Goal: Find specific page/section: Find specific page/section

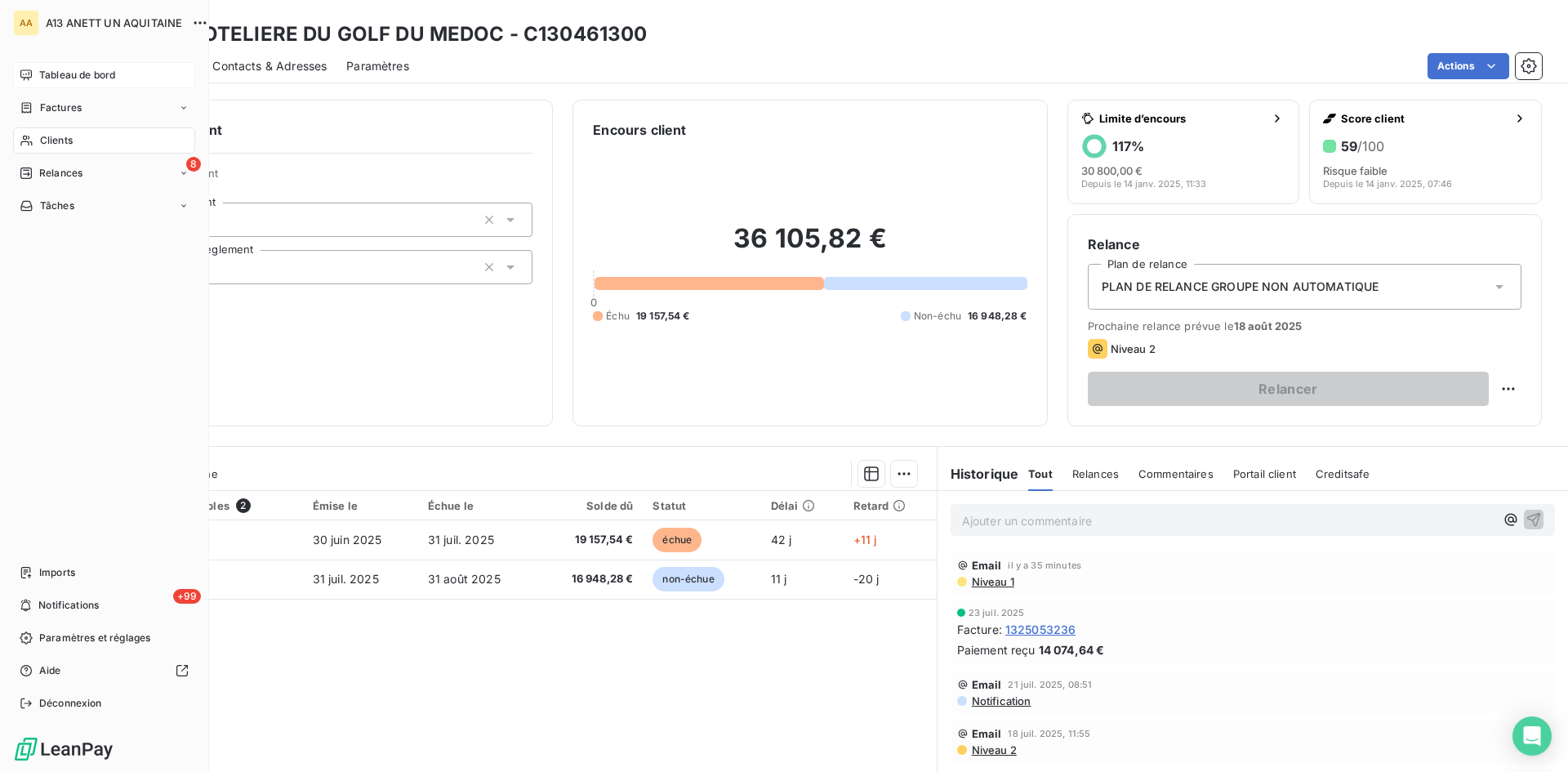
click at [43, 76] on span "Tableau de bord" at bounding box center [77, 75] width 76 height 15
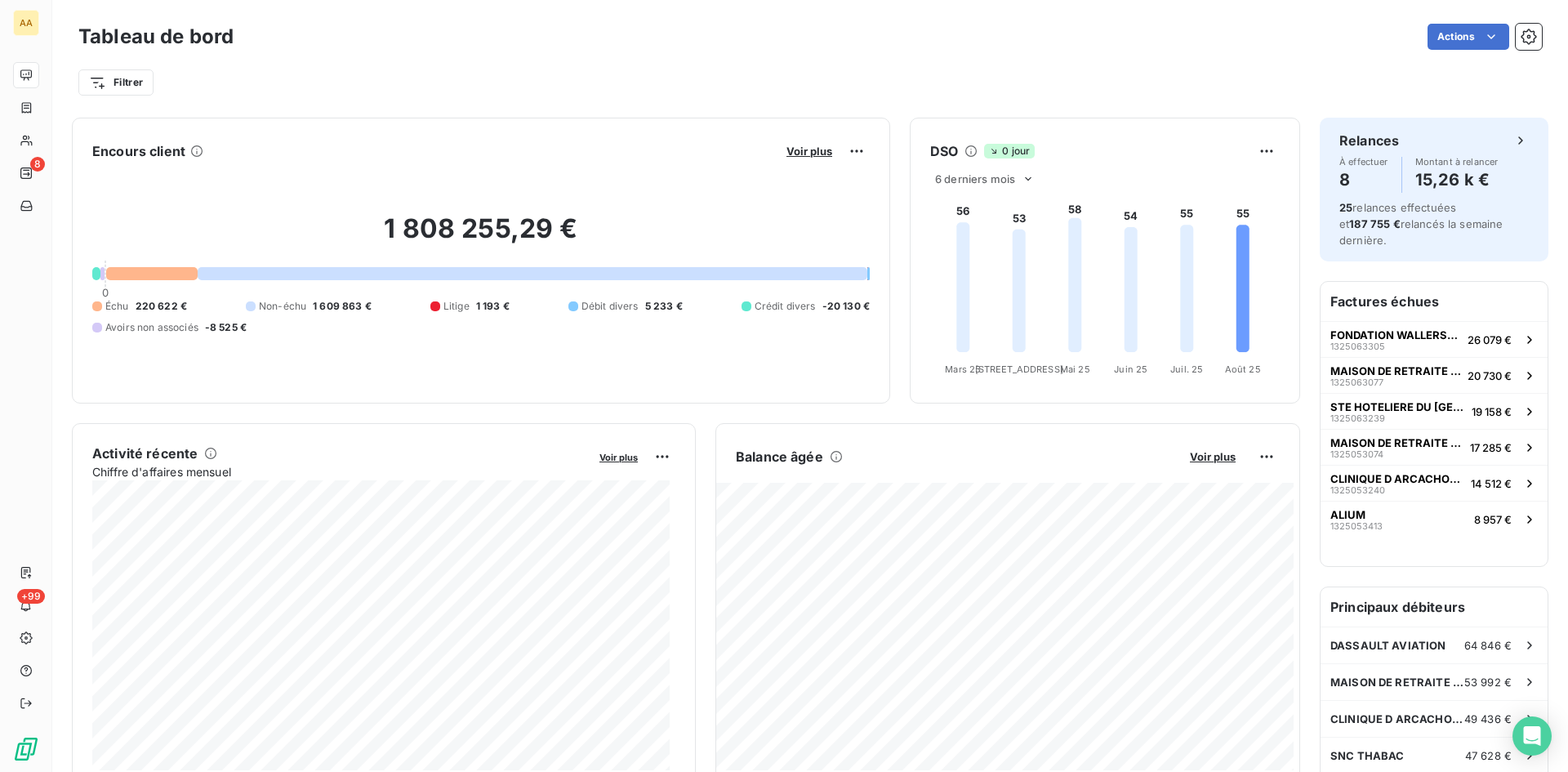
click at [447, 307] on span "Litige" at bounding box center [456, 306] width 26 height 15
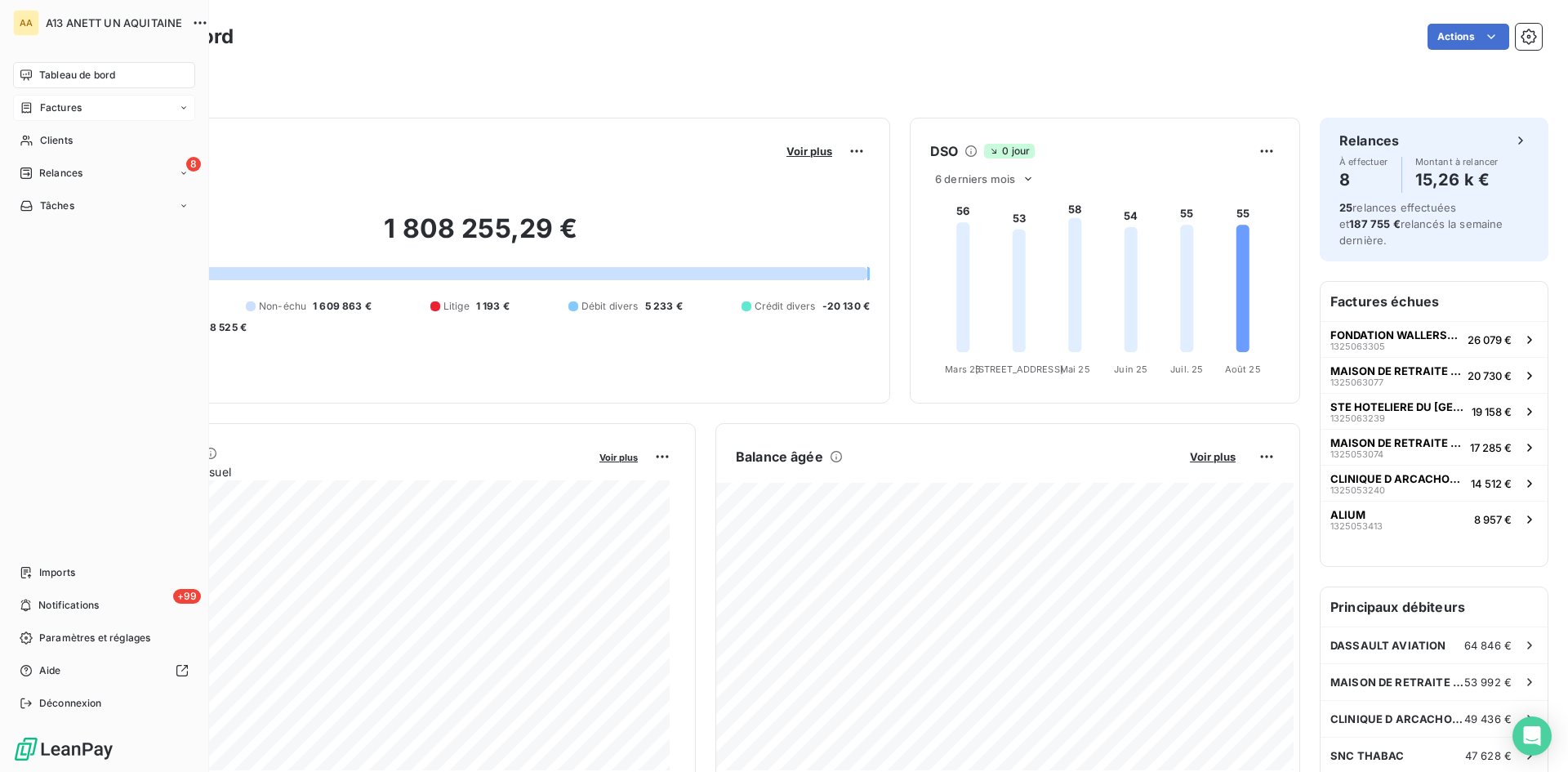
click at [183, 107] on icon at bounding box center [184, 108] width 10 height 10
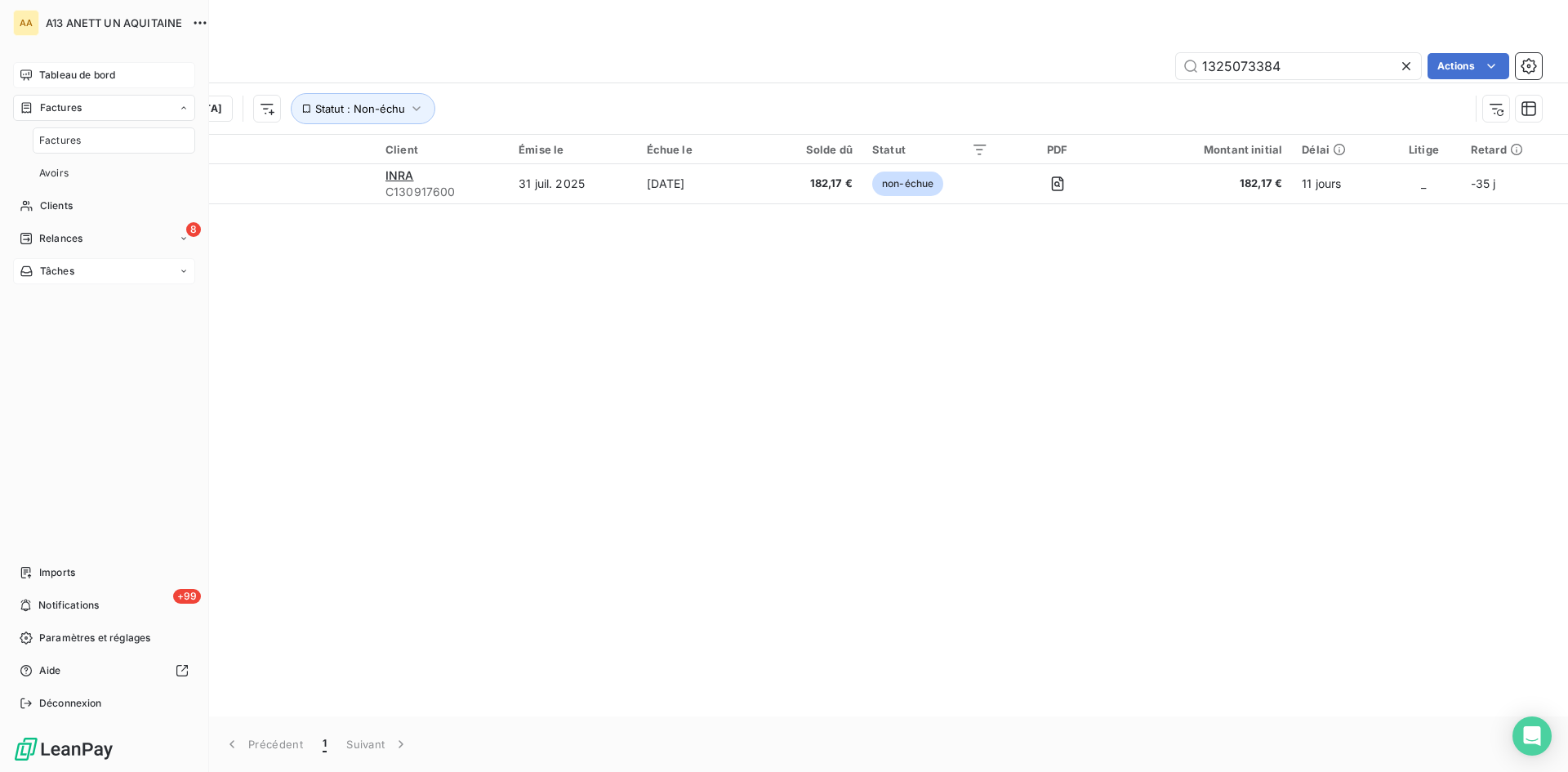
click at [180, 271] on icon at bounding box center [184, 271] width 10 height 10
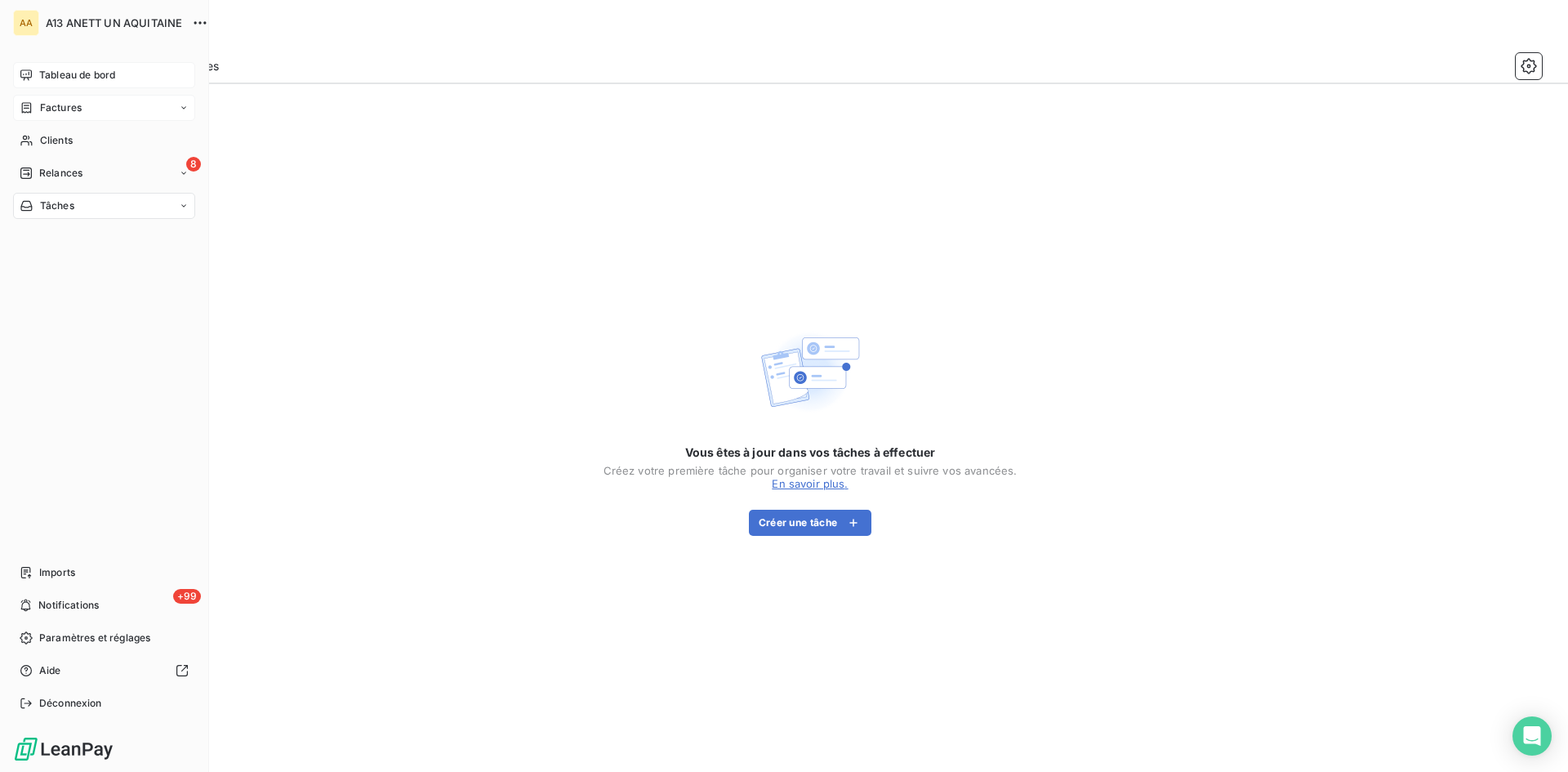
click at [50, 111] on span "Factures" at bounding box center [61, 108] width 42 height 15
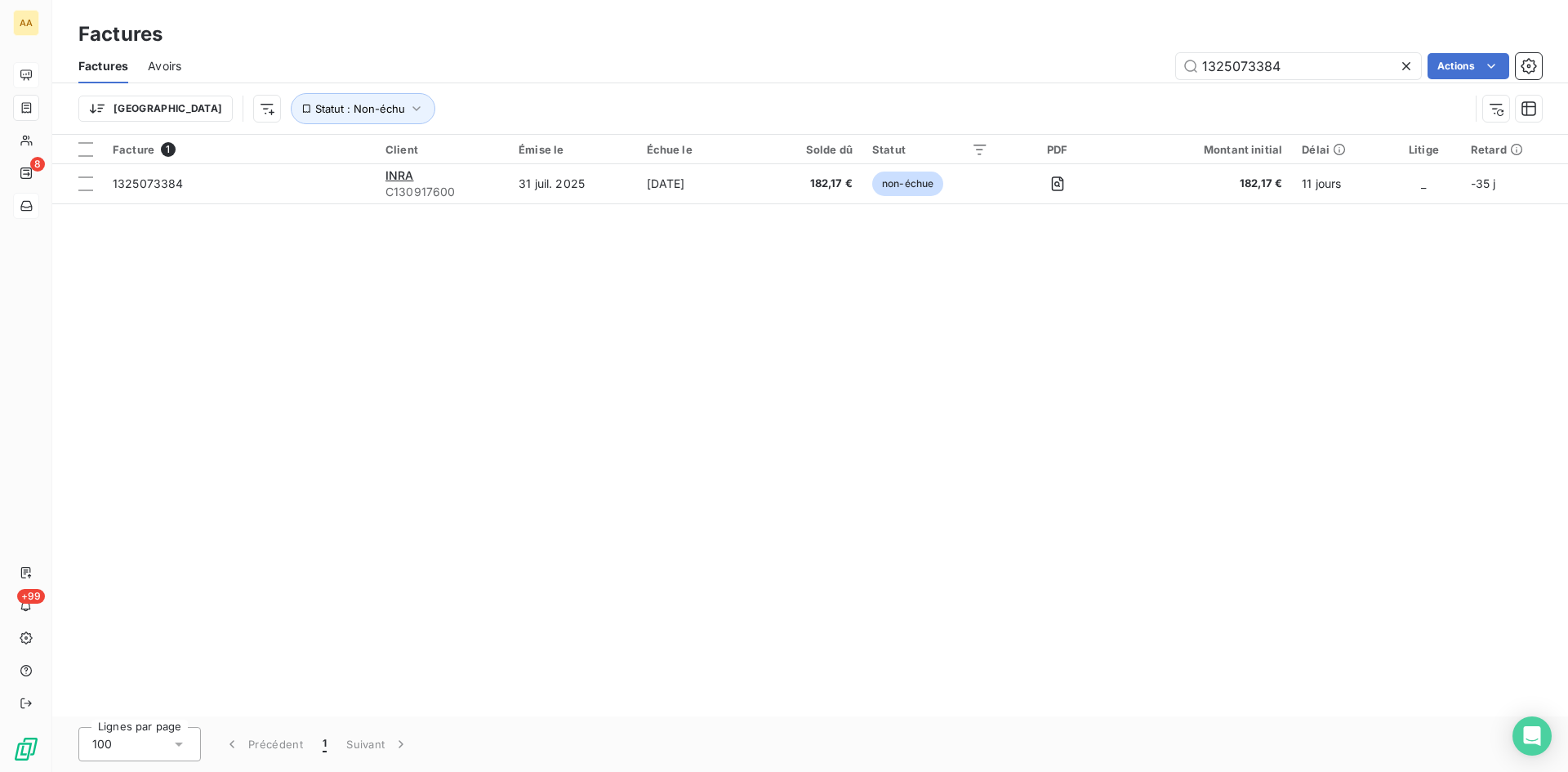
click at [1408, 67] on icon at bounding box center [1407, 66] width 8 height 8
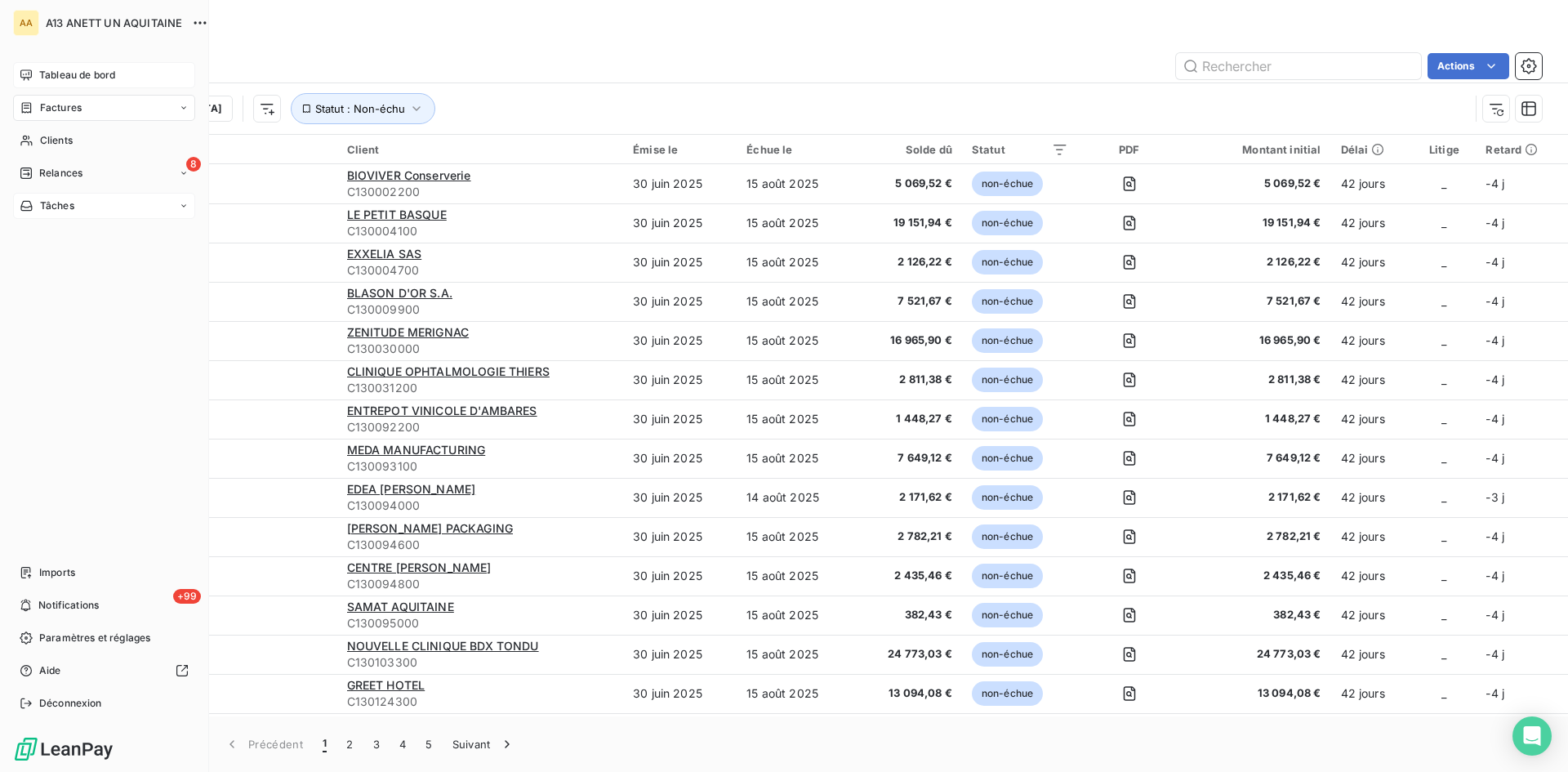
click at [183, 105] on icon at bounding box center [184, 108] width 10 height 10
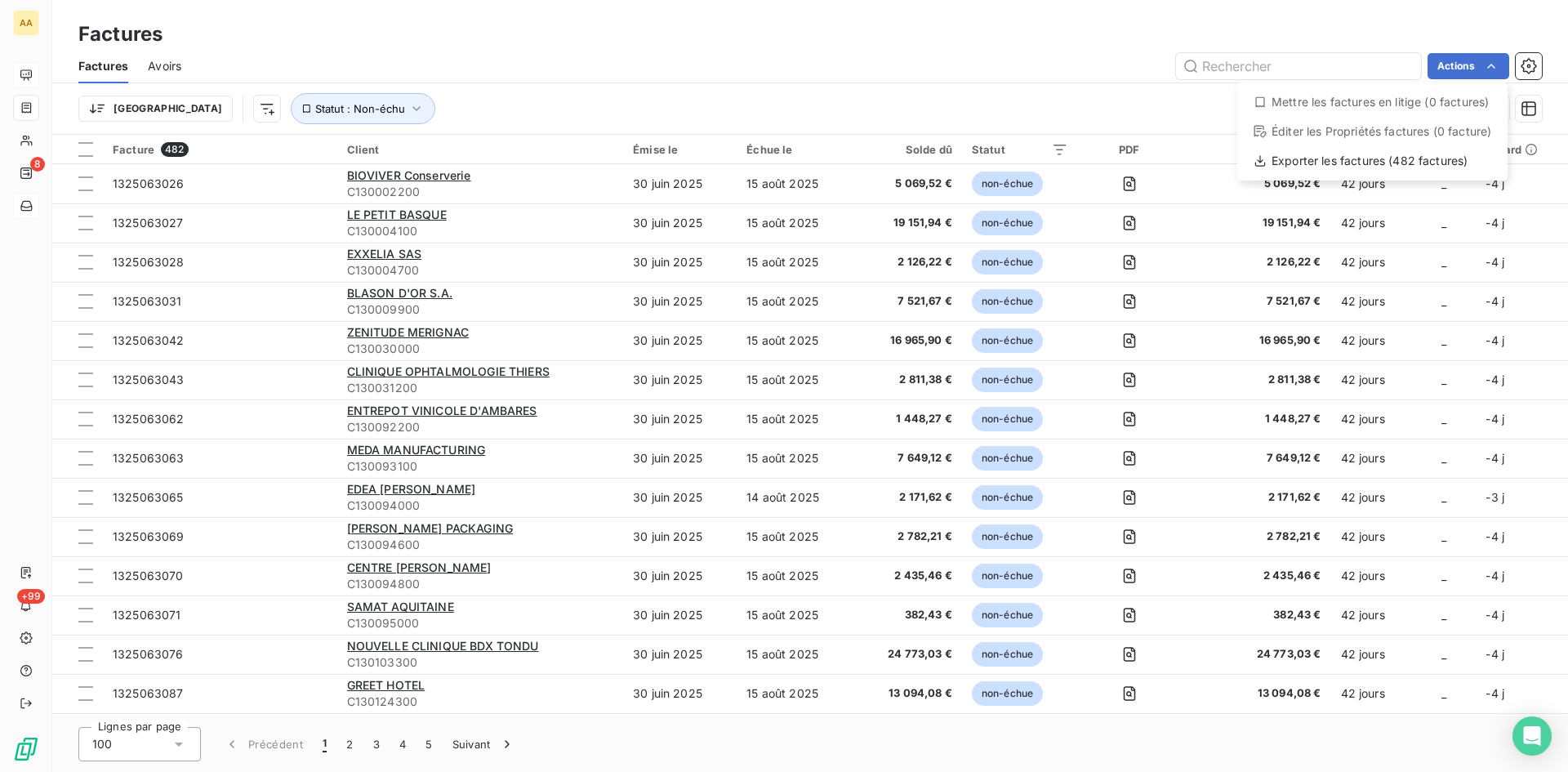
click at [40, 78] on html "AA 8 +99 Factures Factures Avoirs Actions Mettre les factures en litige (0 fact…" at bounding box center [784, 386] width 1568 height 772
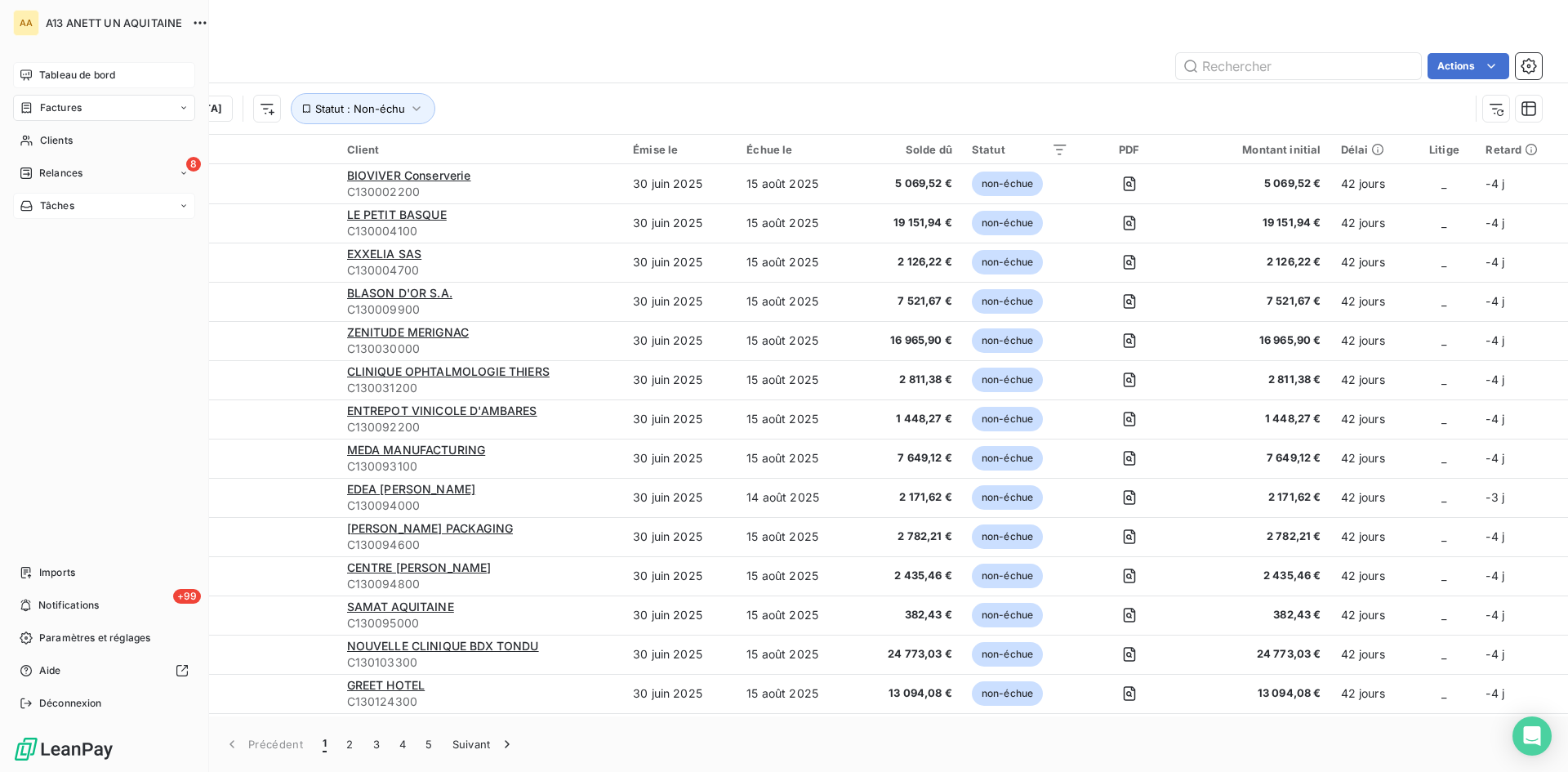
click at [75, 76] on span "Tableau de bord" at bounding box center [77, 75] width 76 height 15
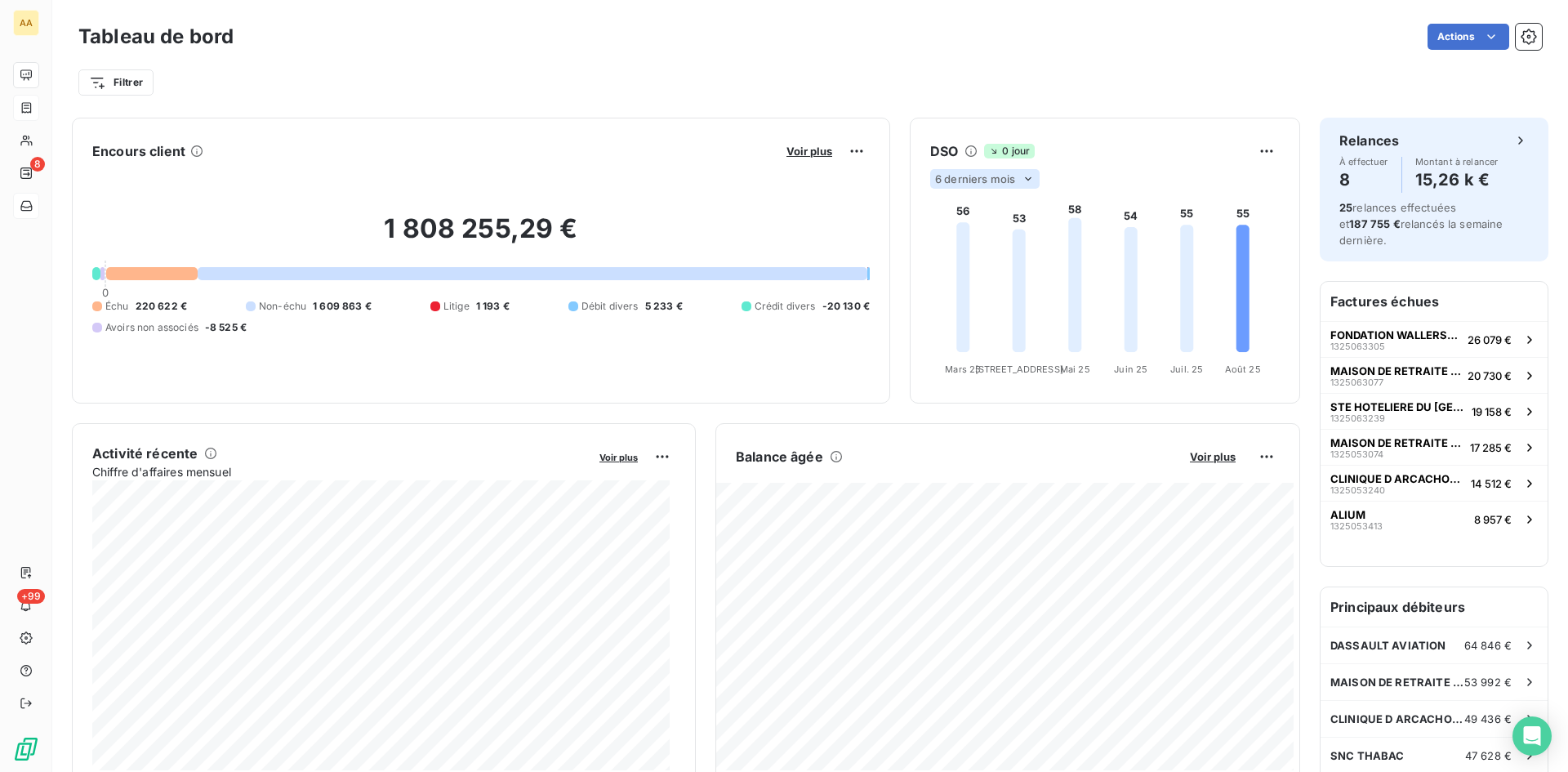
click at [1025, 179] on icon at bounding box center [1028, 178] width 7 height 3
click at [1022, 179] on icon at bounding box center [1028, 178] width 13 height 13
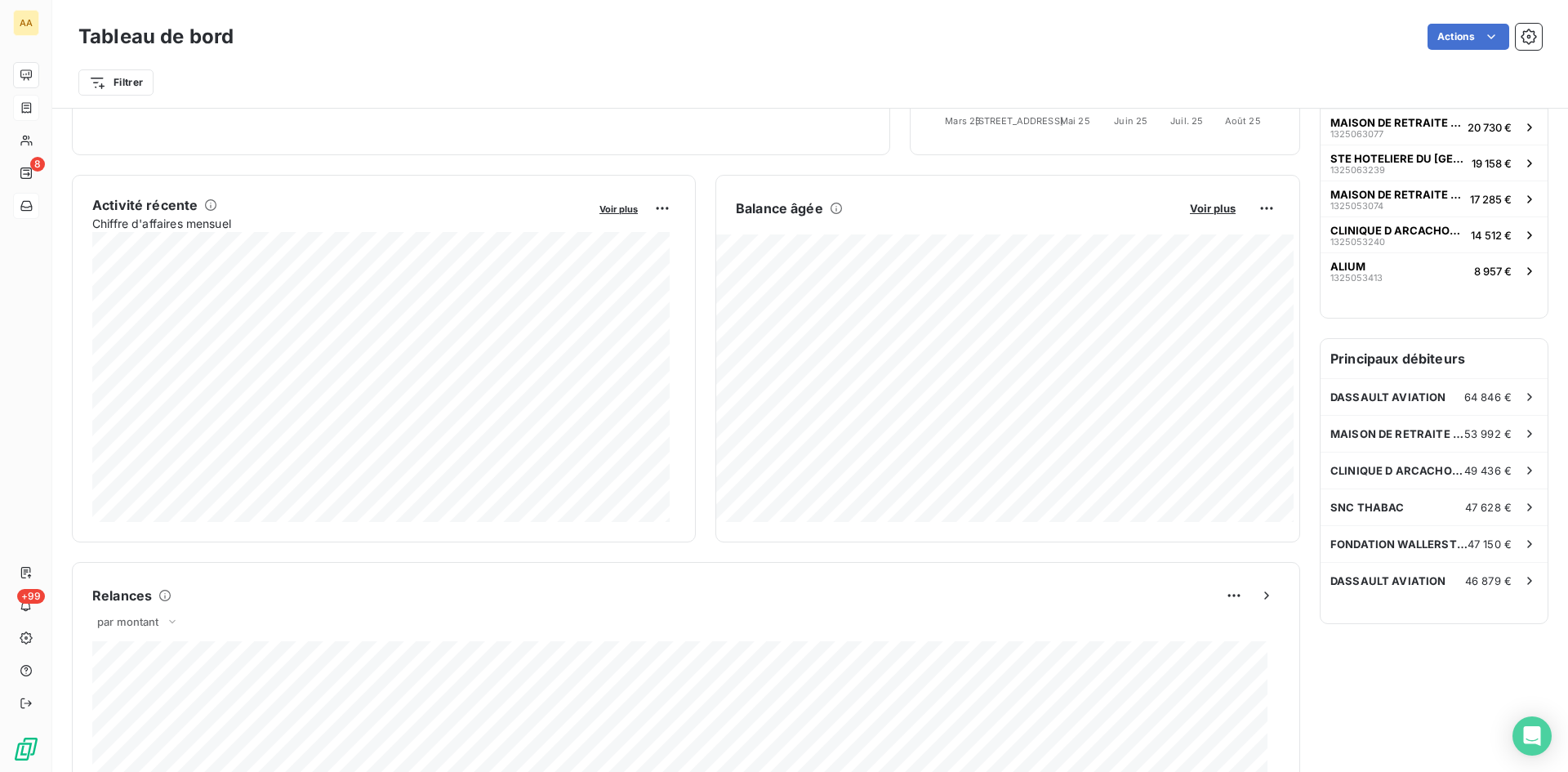
scroll to position [248, 0]
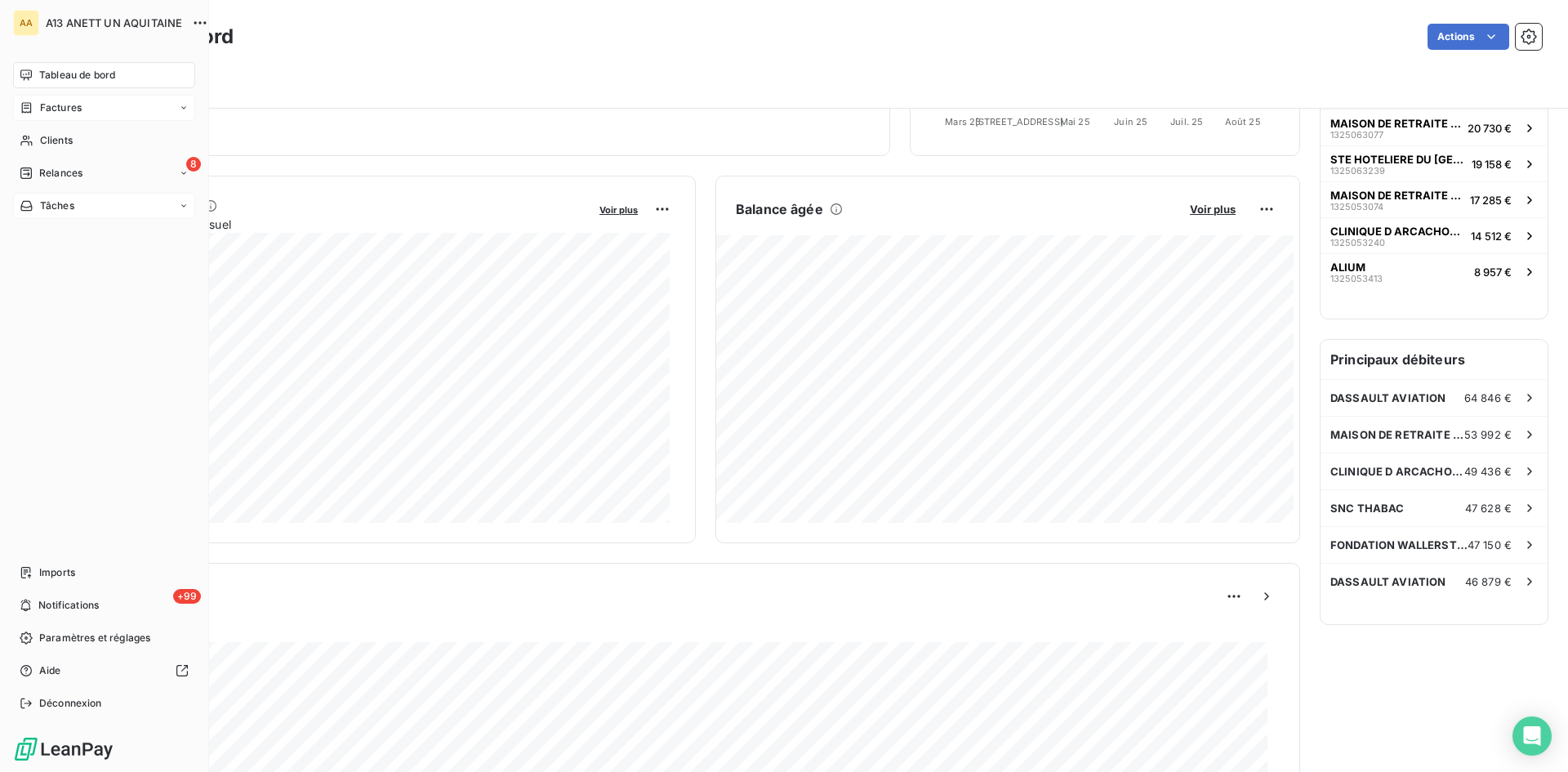
click at [179, 202] on icon at bounding box center [184, 206] width 10 height 10
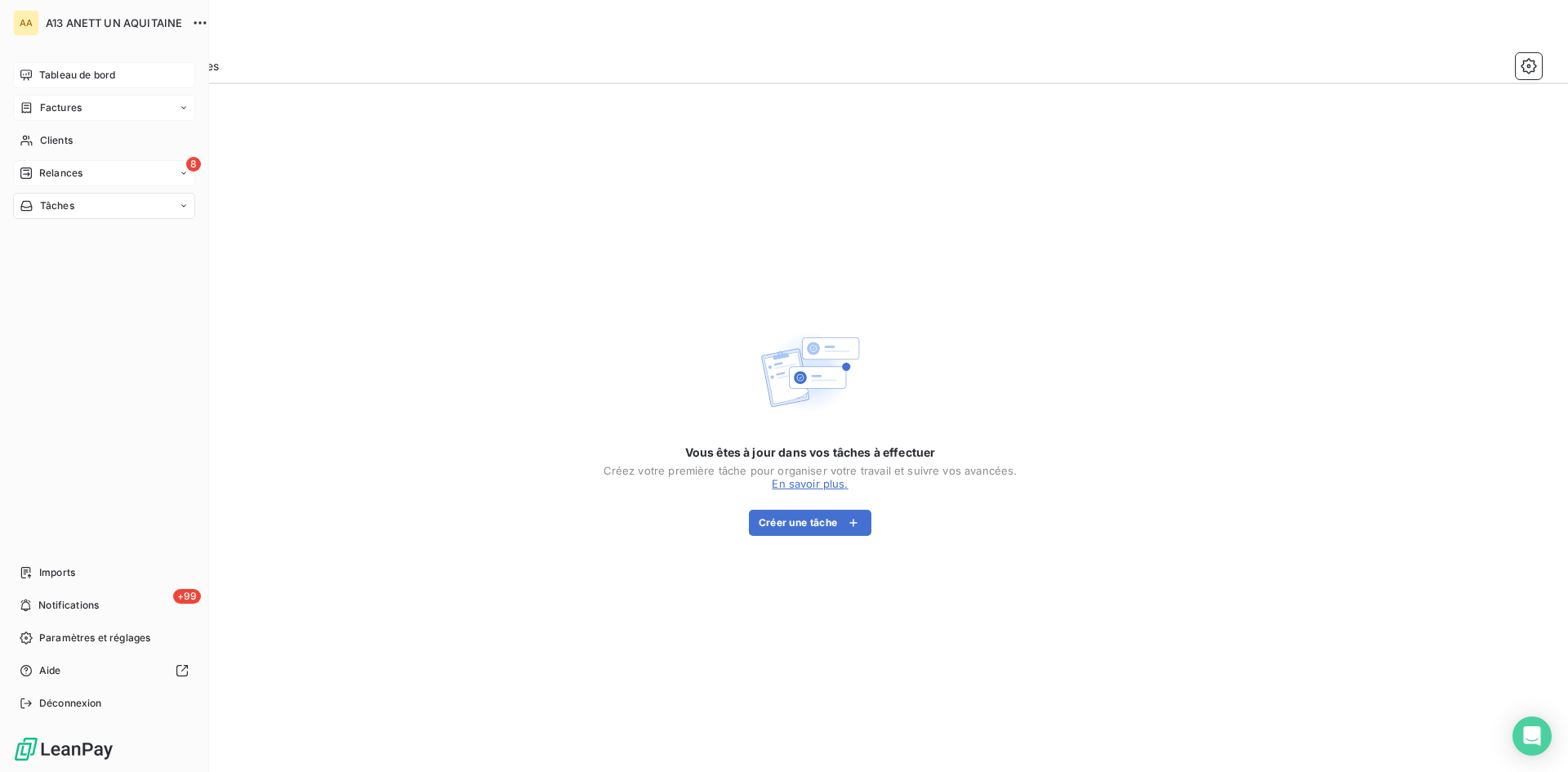
click at [59, 173] on span "Relances" at bounding box center [60, 172] width 43 height 15
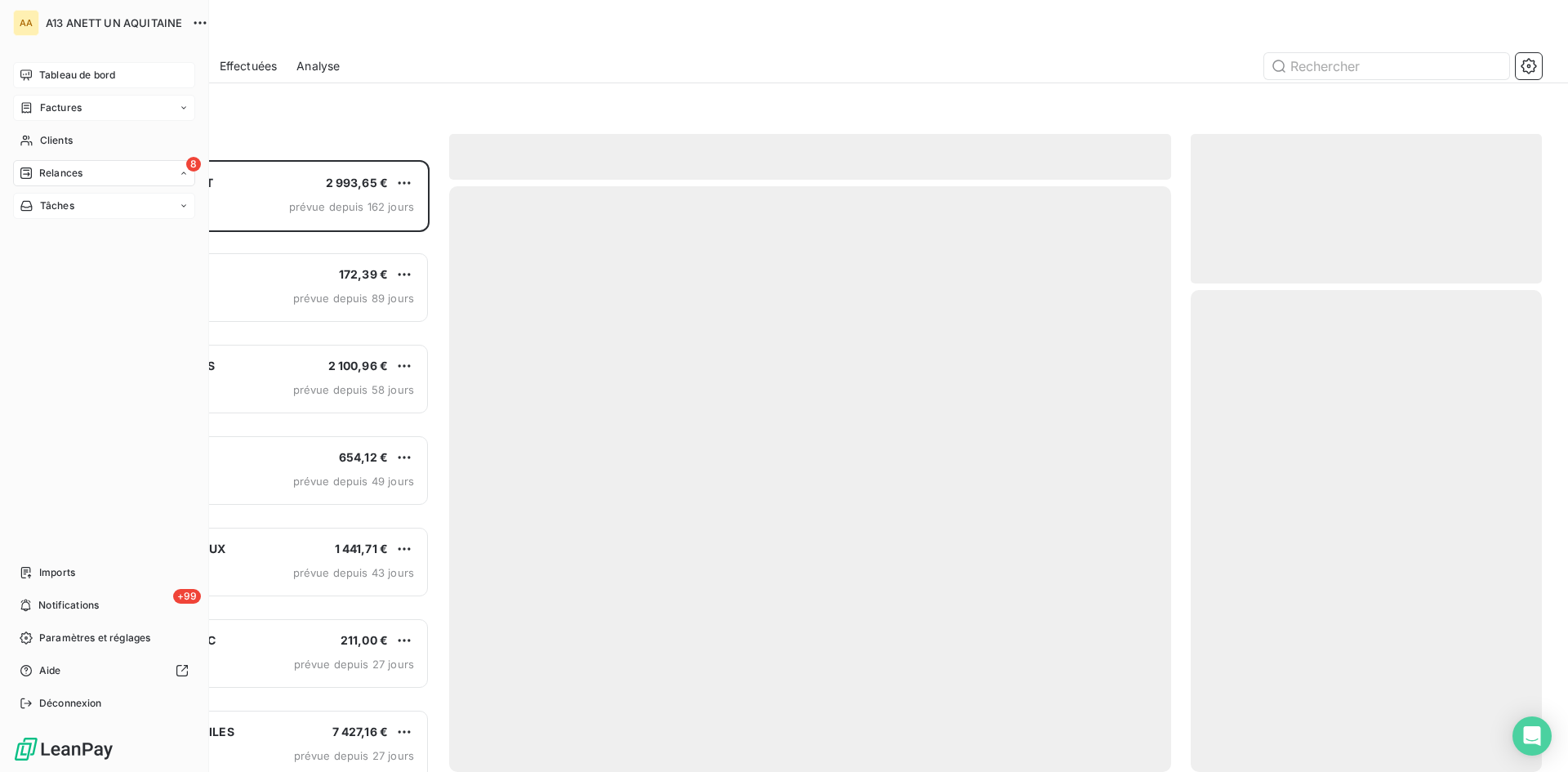
scroll to position [600, 339]
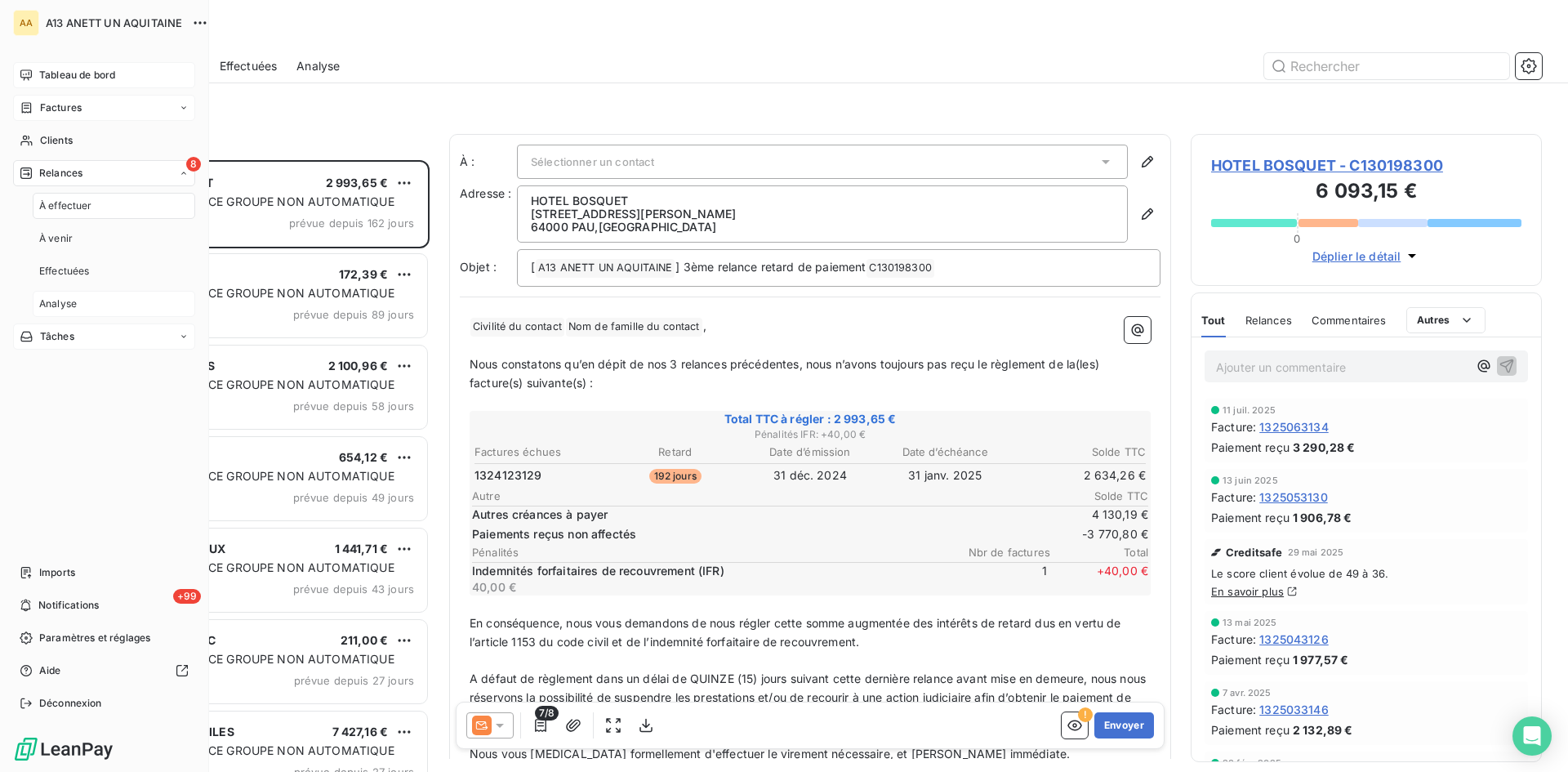
click at [67, 301] on span "Analyse" at bounding box center [58, 304] width 38 height 15
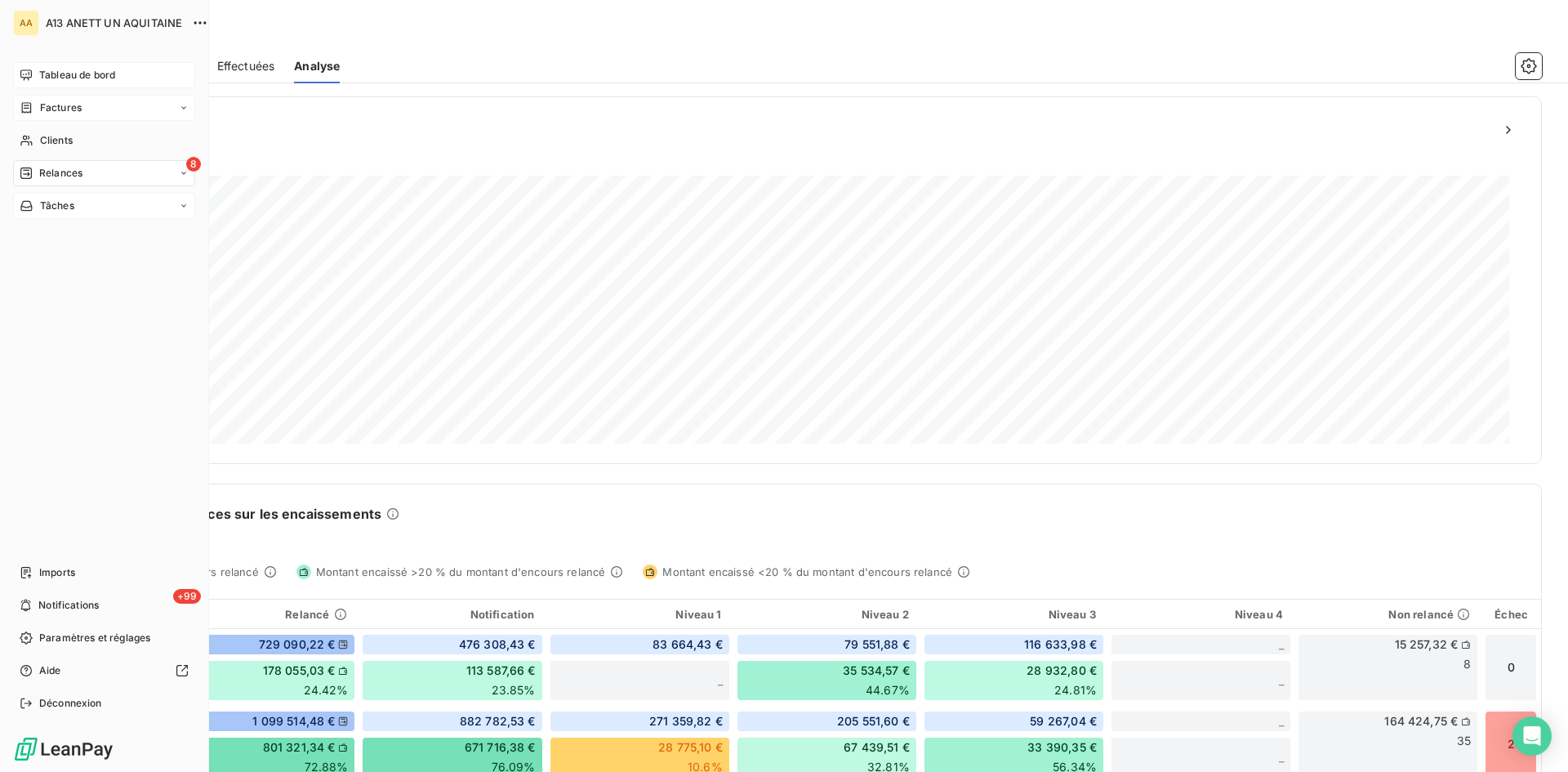
click at [54, 174] on span "Relances" at bounding box center [60, 172] width 43 height 15
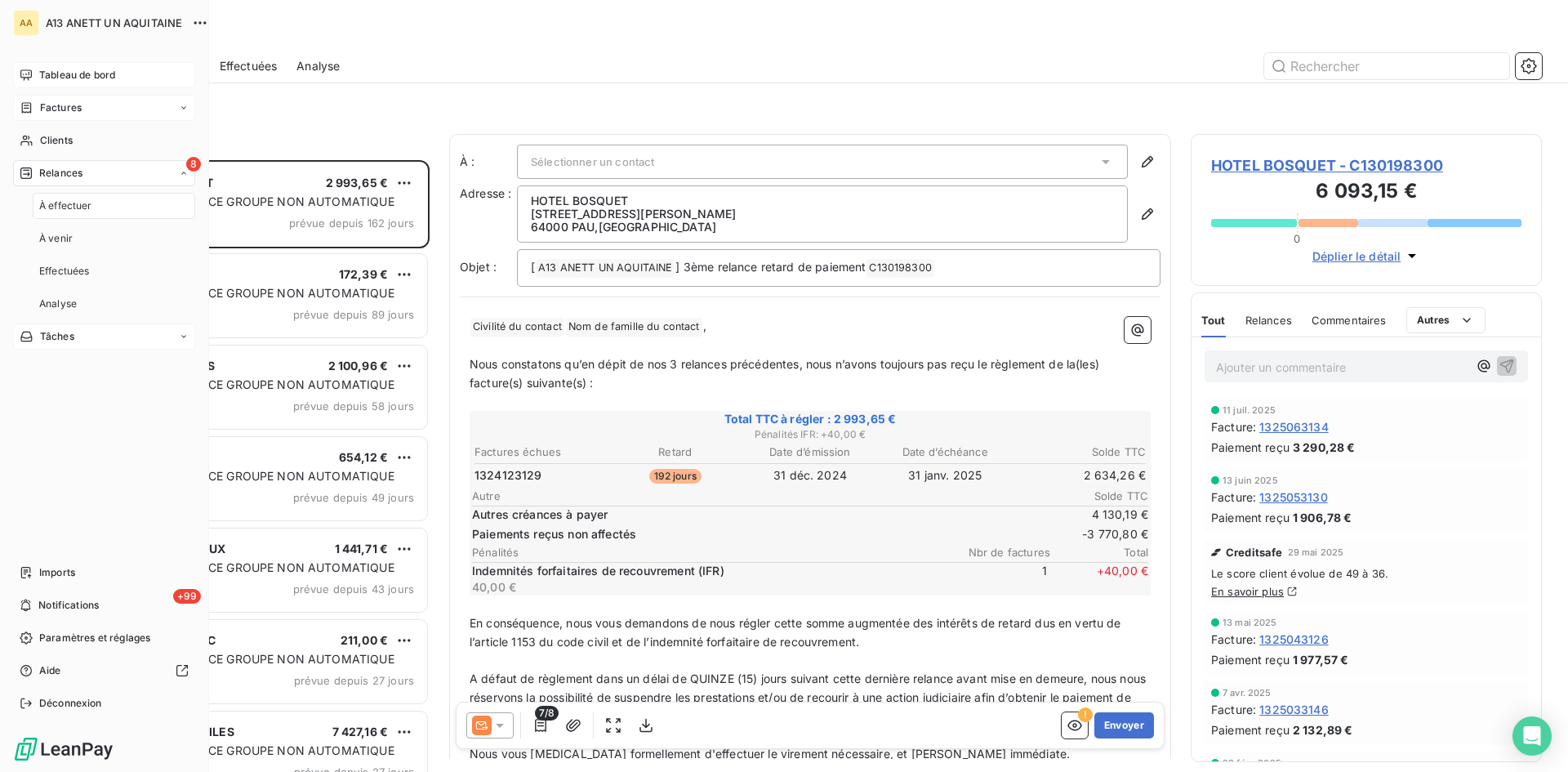
scroll to position [600, 339]
click at [50, 71] on span "Tableau de bord" at bounding box center [77, 75] width 76 height 15
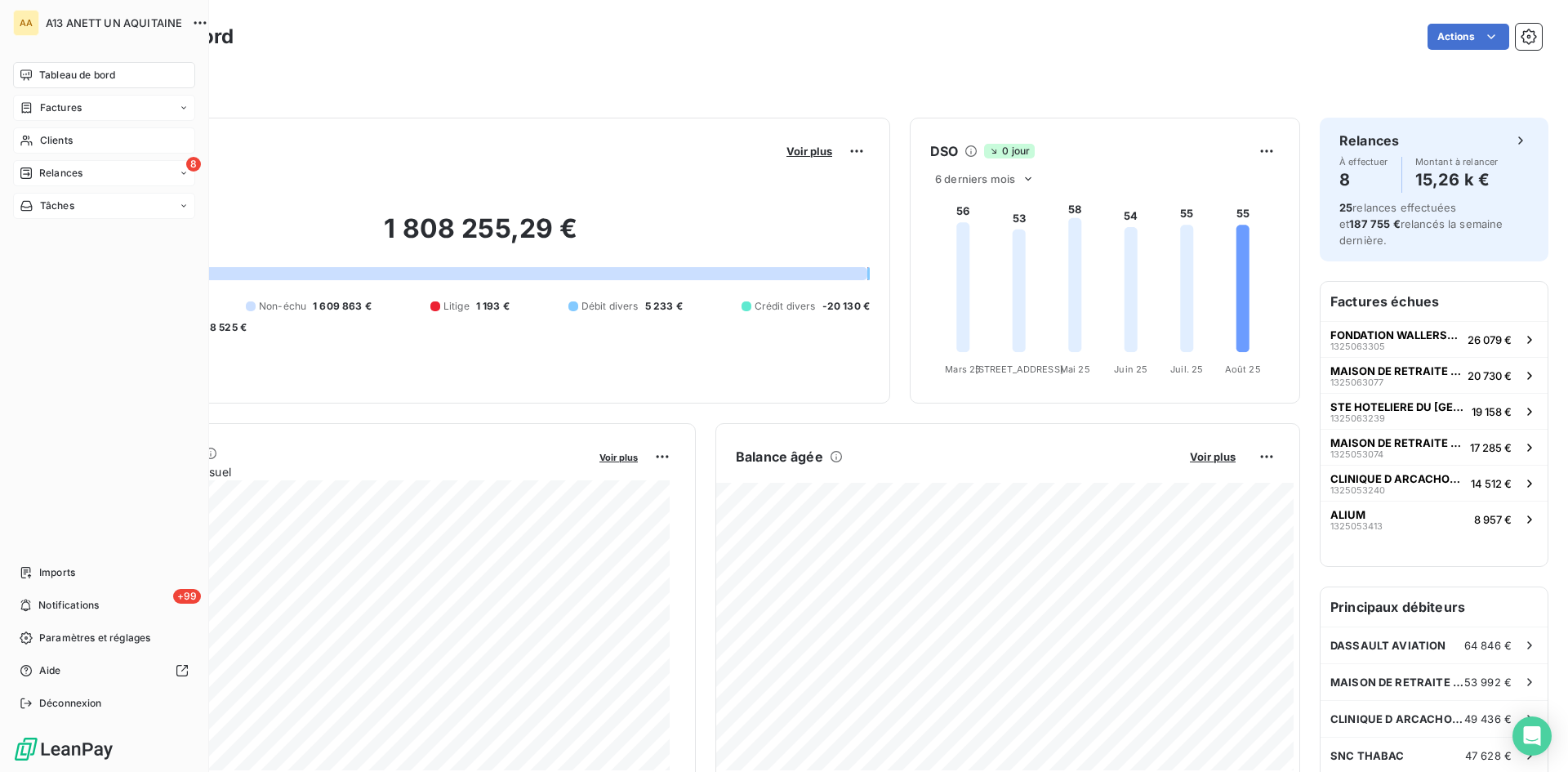
click at [48, 136] on span "Clients" at bounding box center [56, 140] width 33 height 15
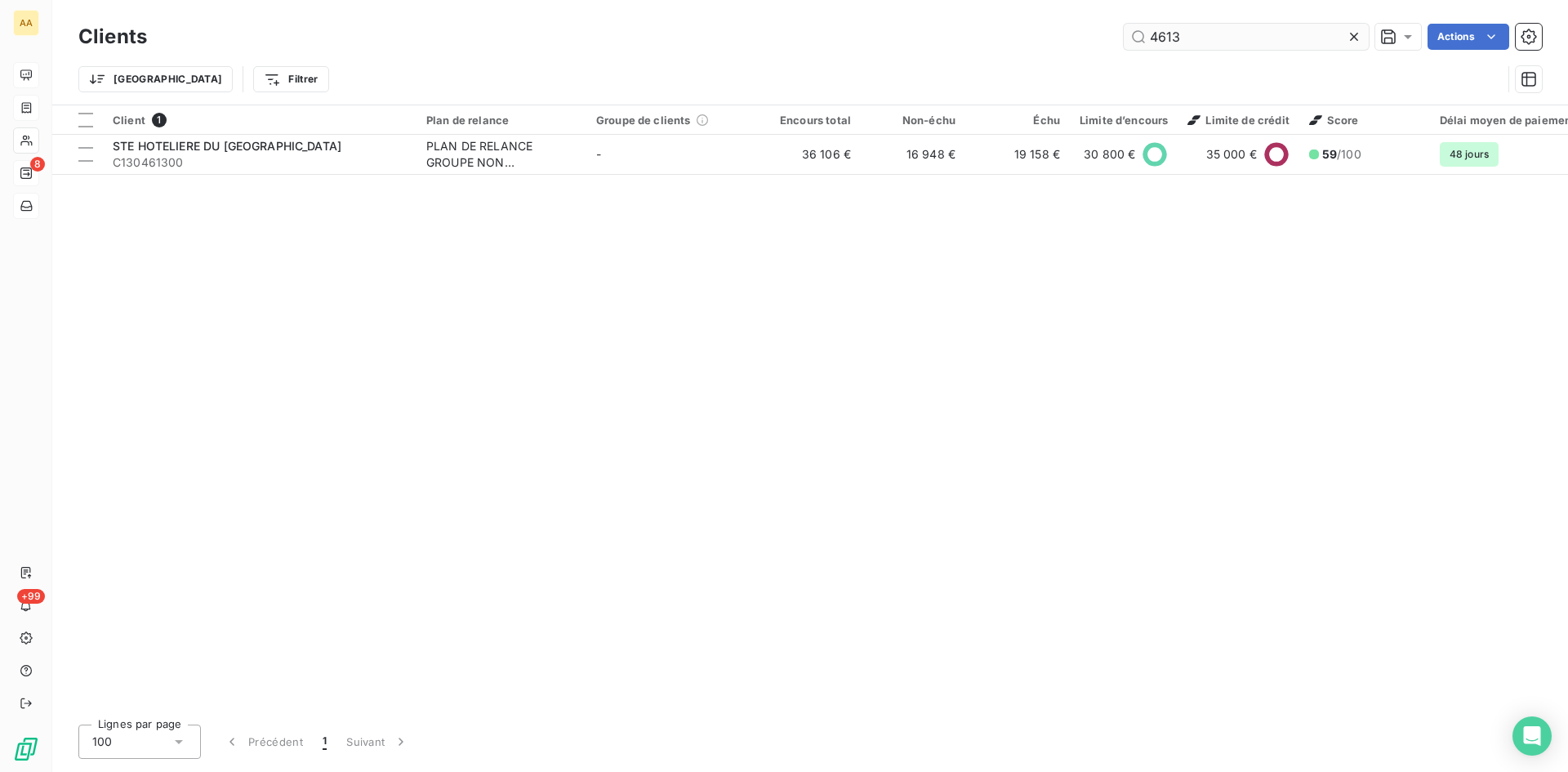
click at [1186, 36] on input "4613" at bounding box center [1246, 37] width 245 height 26
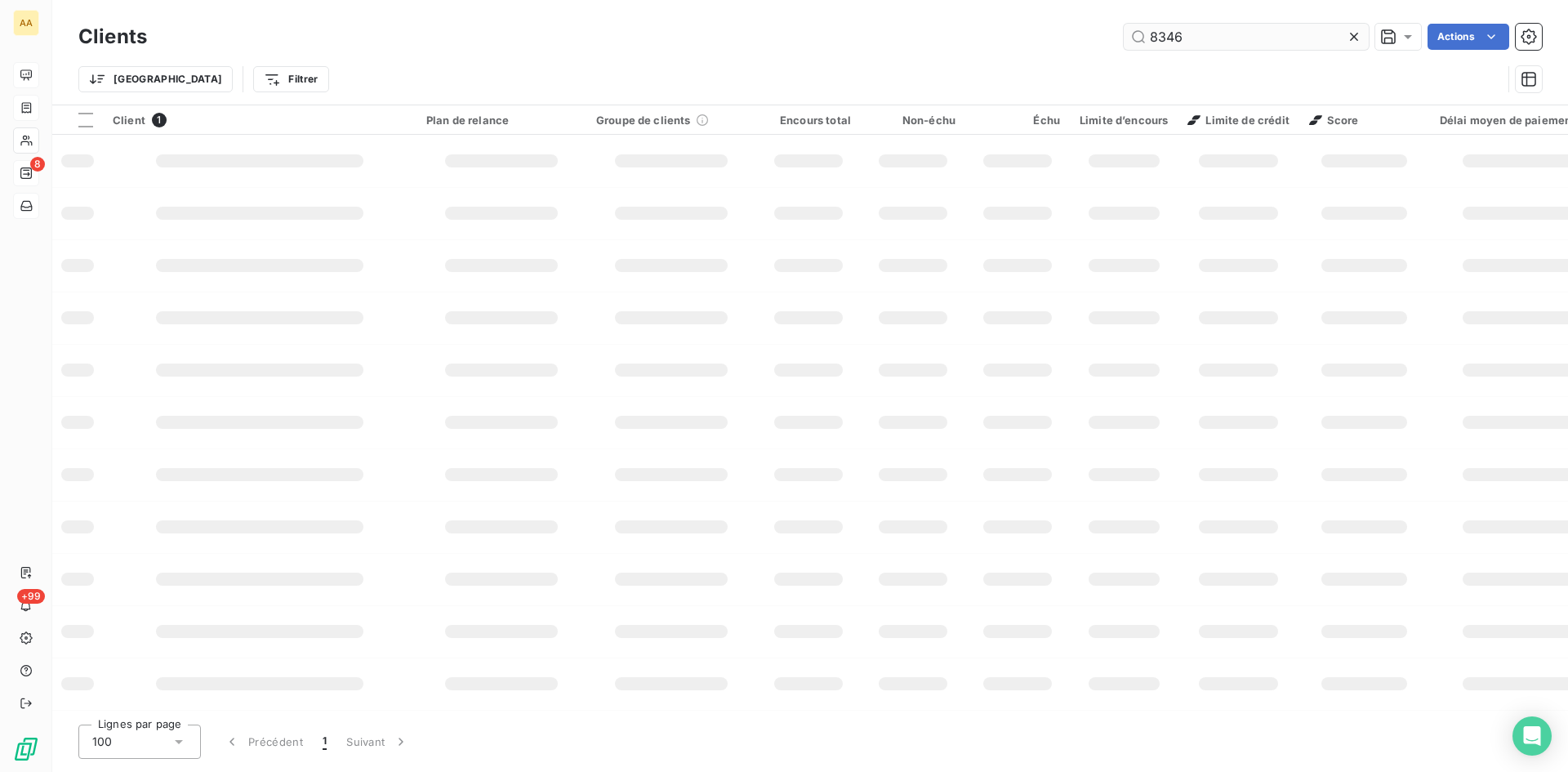
type input "8346"
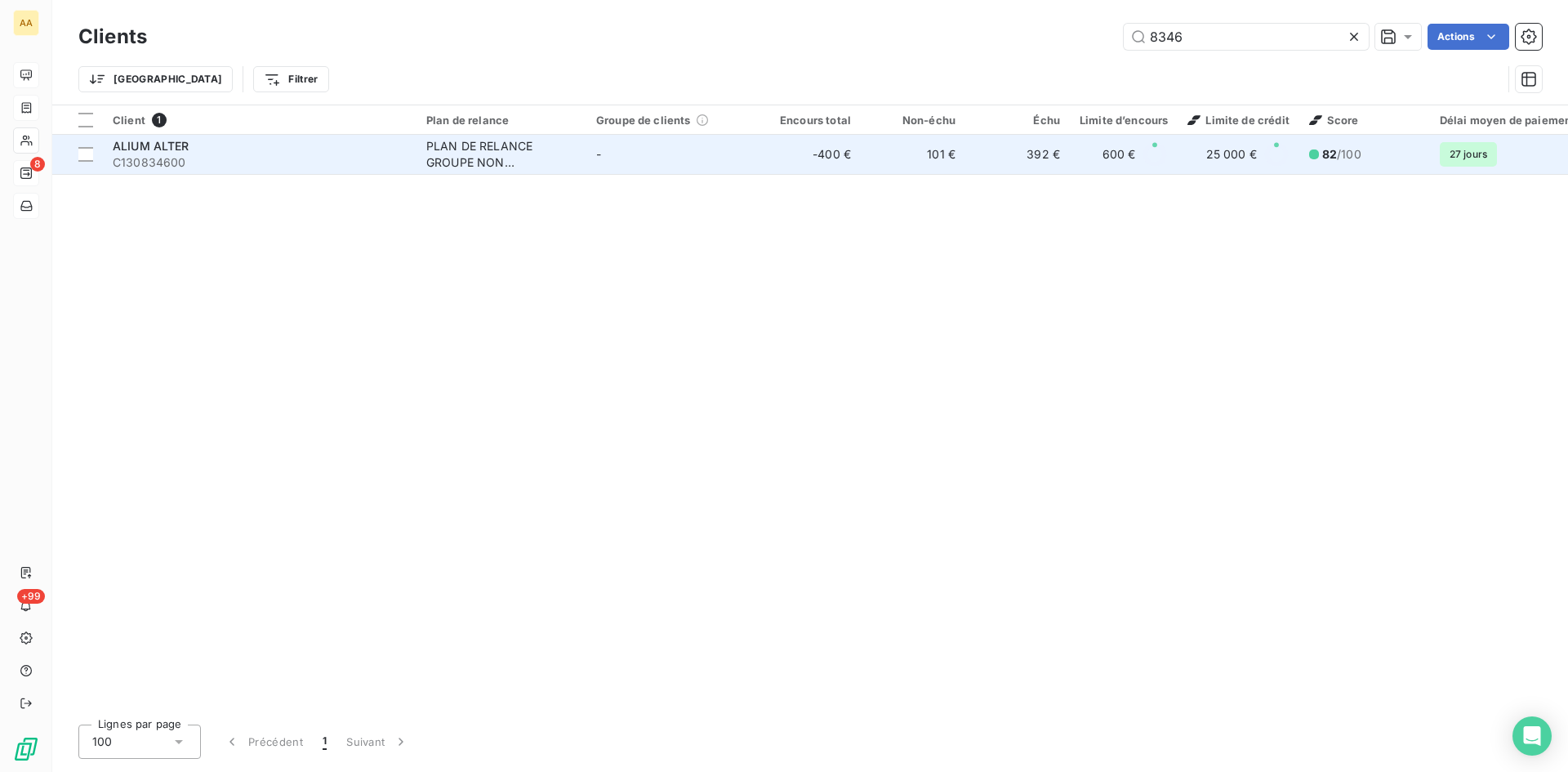
click at [438, 143] on div "PLAN DE RELANCE GROUPE NON AUTOMATIQUE" at bounding box center [501, 154] width 150 height 33
